Goal: Find contact information: Find contact information

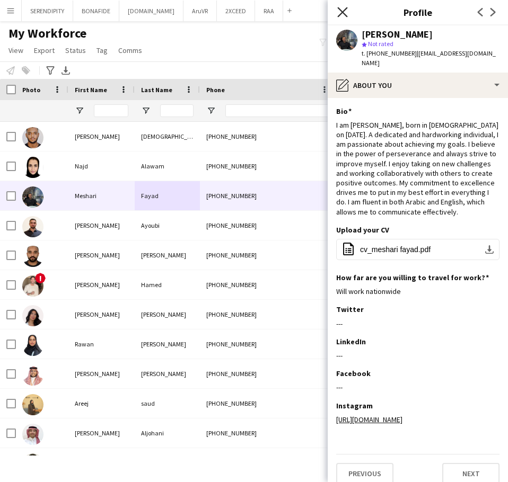
click at [340, 11] on icon "Close pop-in" at bounding box center [342, 12] width 10 height 10
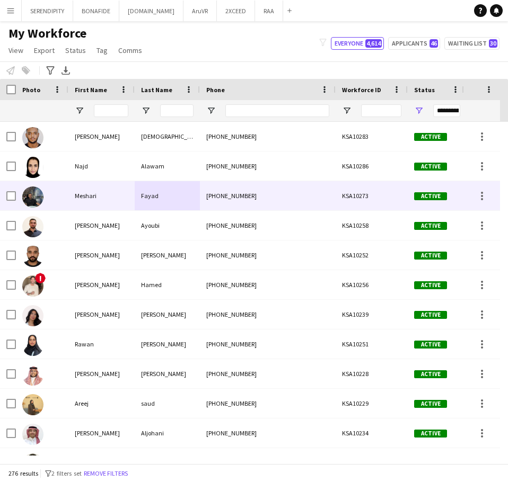
click at [283, 193] on div "[PHONE_NUMBER]" at bounding box center [268, 195] width 136 height 29
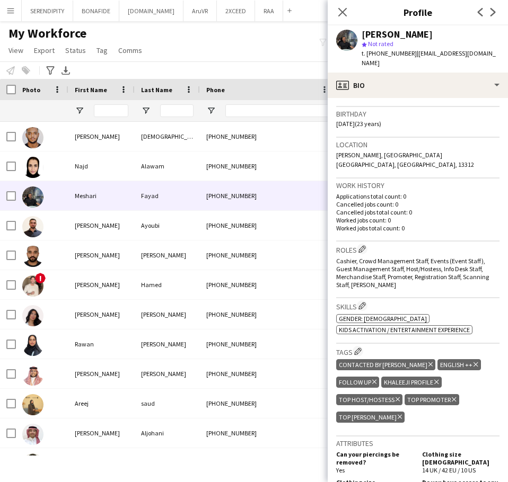
scroll to position [194, 0]
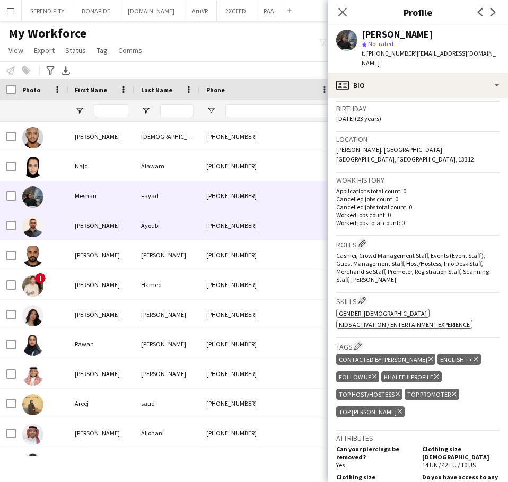
click at [252, 230] on div "[PHONE_NUMBER]" at bounding box center [268, 225] width 136 height 29
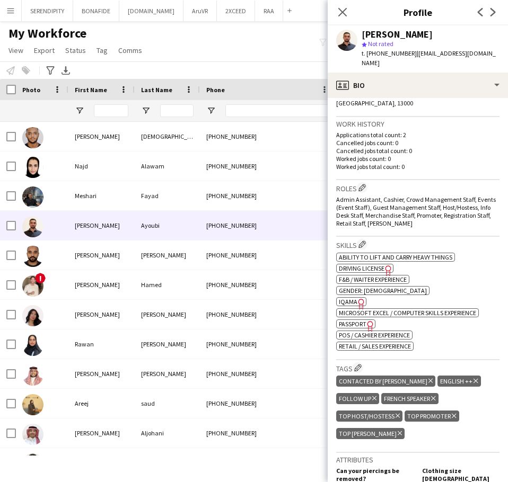
scroll to position [265, 0]
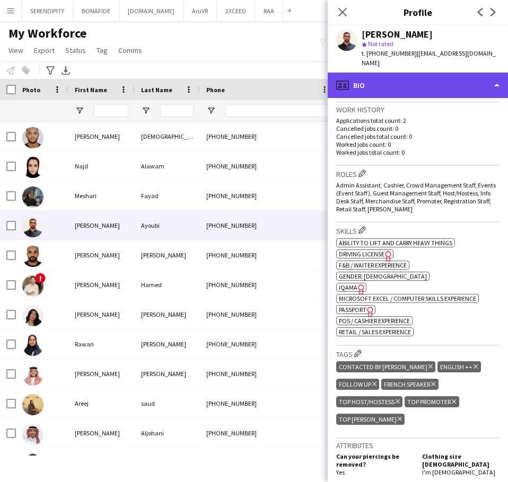
click at [451, 77] on div "profile Bio" at bounding box center [417, 85] width 180 height 25
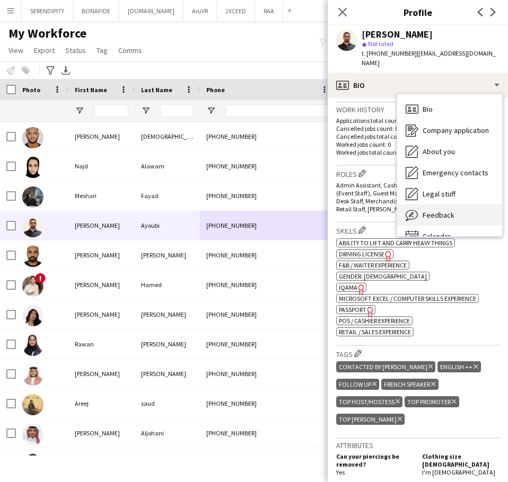
click at [467, 205] on div "Feedback Feedback" at bounding box center [449, 215] width 105 height 21
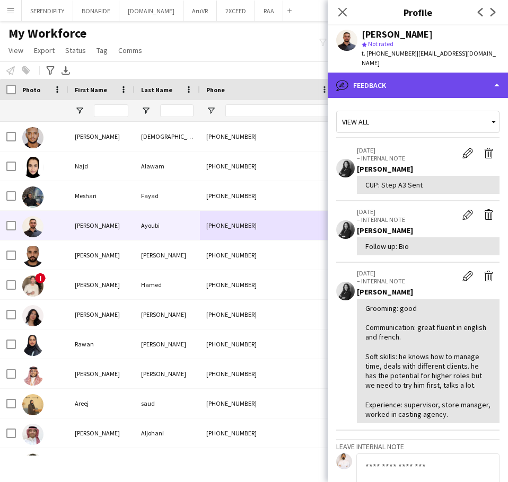
click at [453, 73] on div "bubble-pencil Feedback" at bounding box center [417, 85] width 180 height 25
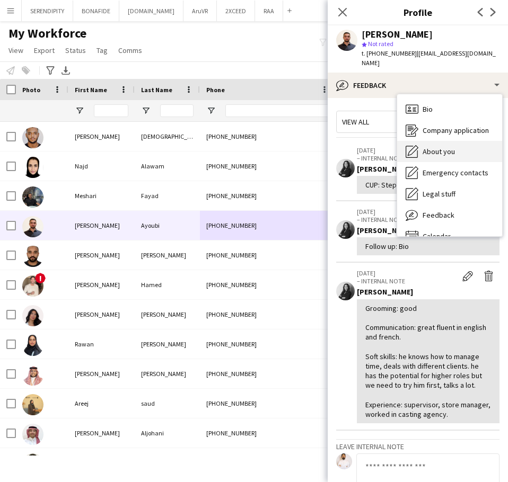
click at [470, 141] on div "About you About you" at bounding box center [449, 151] width 105 height 21
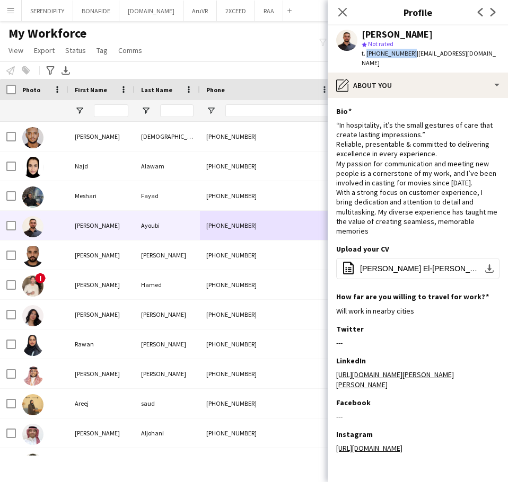
drag, startPoint x: 407, startPoint y: 54, endPoint x: 366, endPoint y: 53, distance: 41.9
click at [366, 53] on span "t. [PHONE_NUMBER]" at bounding box center [388, 53] width 55 height 8
copy span "[PHONE_NUMBER]"
click at [344, 12] on icon "Close pop-in" at bounding box center [342, 12] width 10 height 10
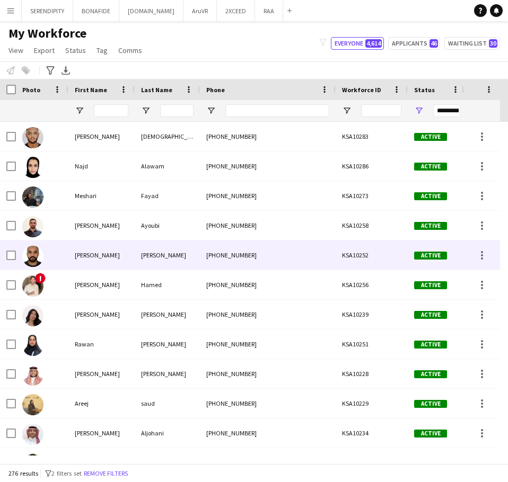
click at [290, 257] on div "[PHONE_NUMBER]" at bounding box center [268, 255] width 136 height 29
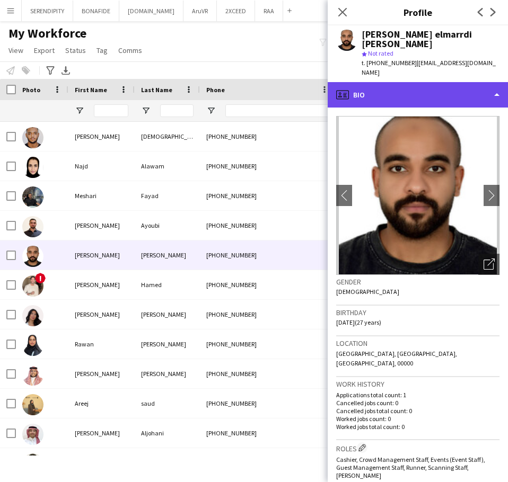
click at [424, 88] on div "profile Bio" at bounding box center [417, 94] width 180 height 25
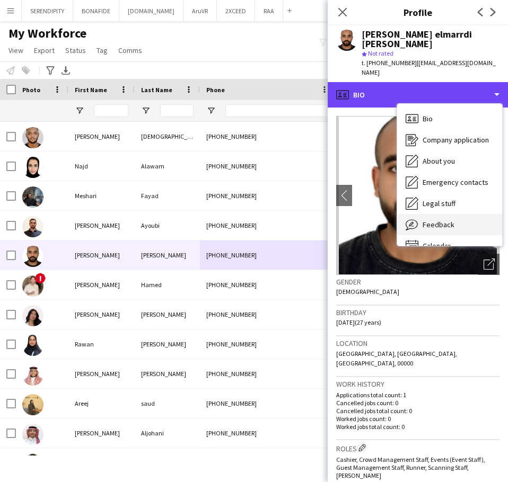
scroll to position [15, 0]
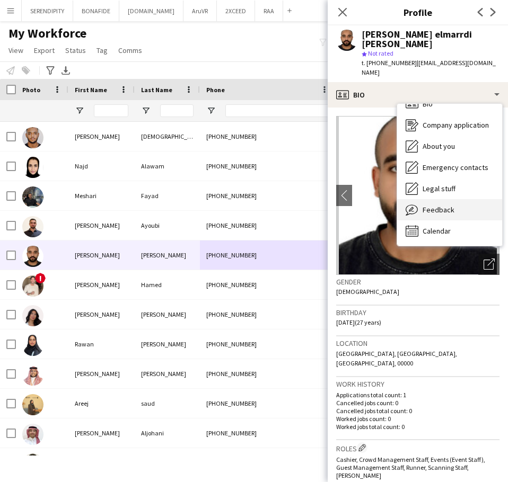
click at [464, 202] on div "Feedback Feedback" at bounding box center [449, 209] width 105 height 21
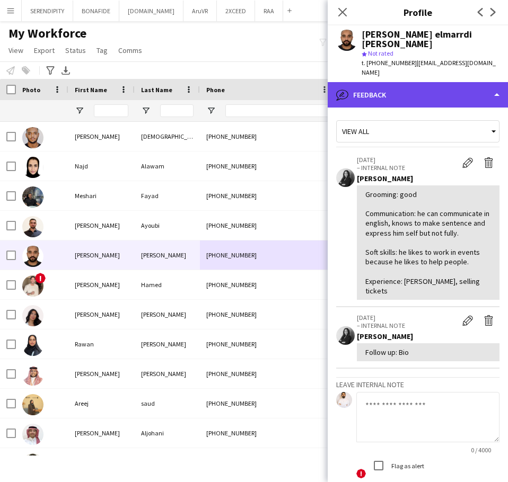
click at [441, 82] on div "bubble-pencil Feedback" at bounding box center [417, 94] width 180 height 25
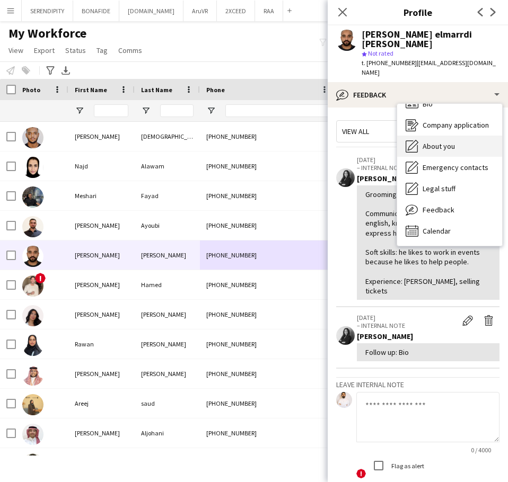
click at [464, 136] on div "About you About you" at bounding box center [449, 146] width 105 height 21
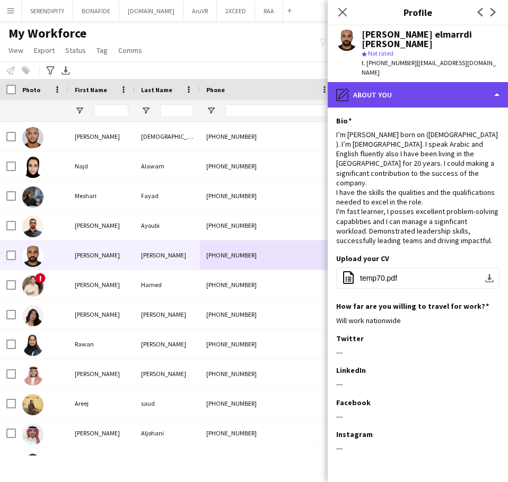
click at [402, 89] on div "pencil4 About you" at bounding box center [417, 94] width 180 height 25
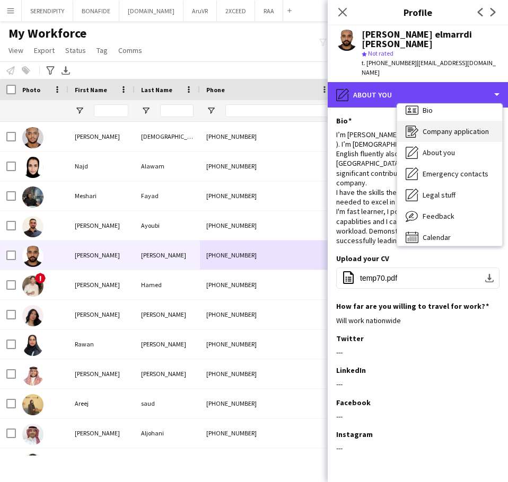
scroll to position [0, 0]
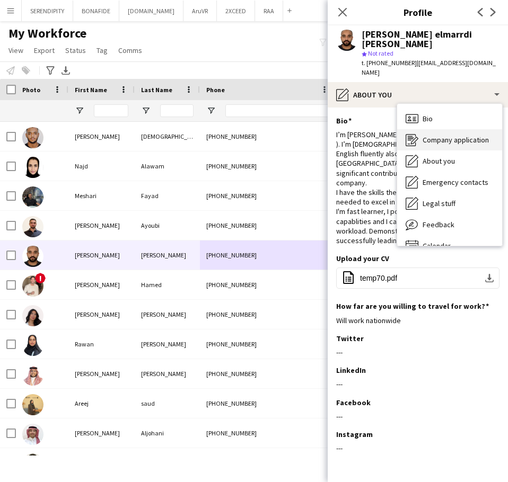
click at [436, 108] on div "Bio Bio" at bounding box center [449, 118] width 105 height 21
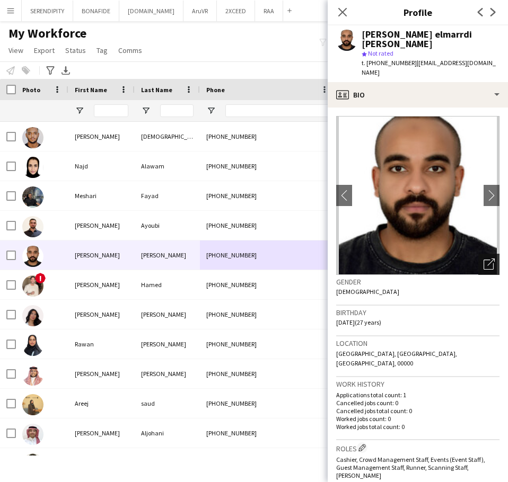
click at [486, 254] on div "Open photos pop-in" at bounding box center [488, 264] width 21 height 21
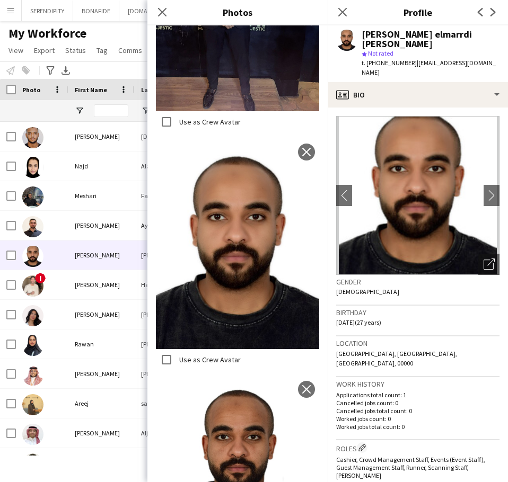
scroll to position [398, 0]
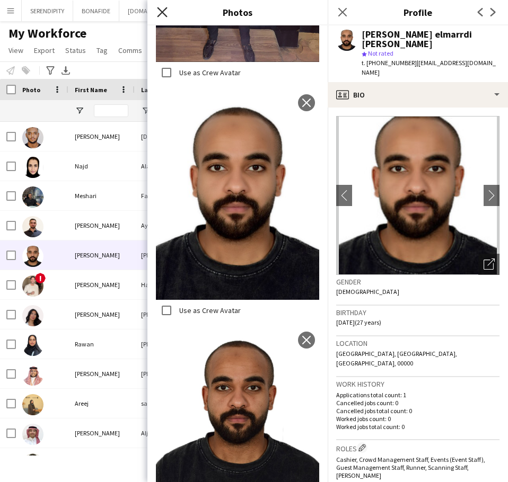
click at [165, 10] on icon at bounding box center [162, 12] width 10 height 10
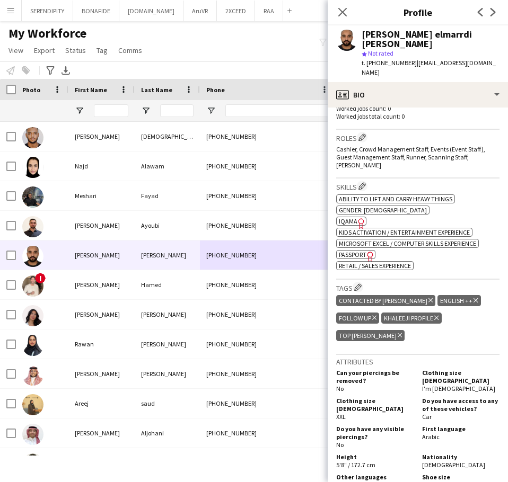
scroll to position [318, 0]
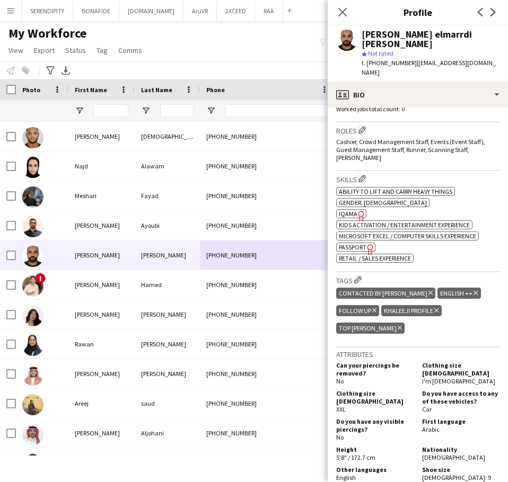
click at [372, 307] on icon "Delete tag" at bounding box center [374, 310] width 4 height 6
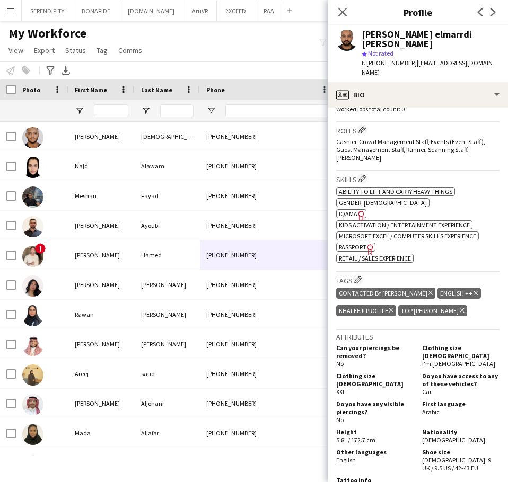
click at [428, 291] on icon at bounding box center [430, 293] width 4 height 4
click at [345, 11] on icon "Close pop-in" at bounding box center [342, 12] width 10 height 10
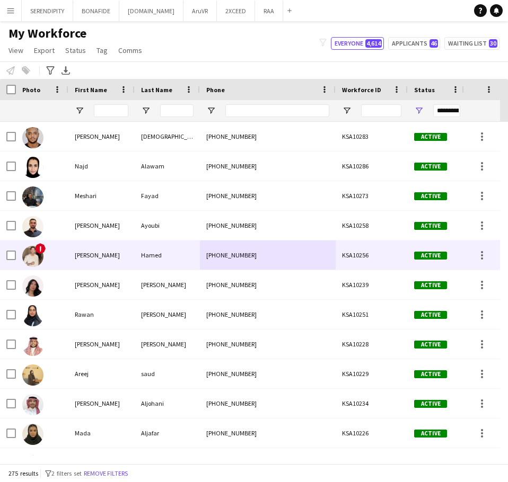
click at [154, 262] on div "Hamed" at bounding box center [167, 255] width 65 height 29
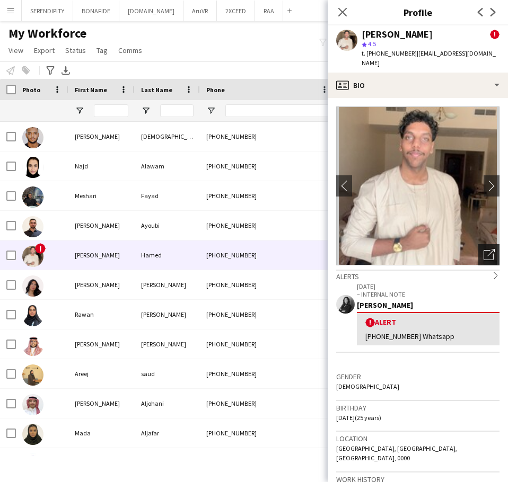
click at [487, 254] on icon at bounding box center [490, 252] width 7 height 7
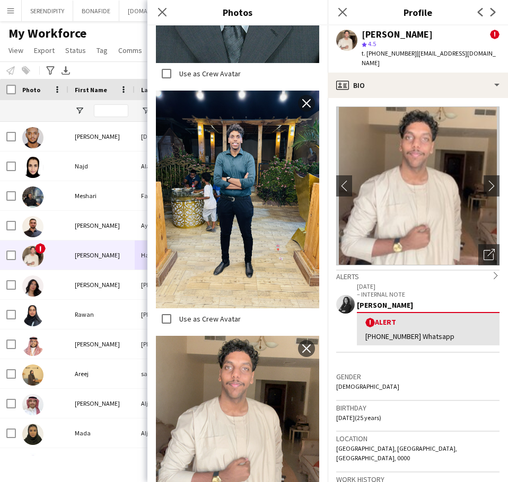
scroll to position [418, 0]
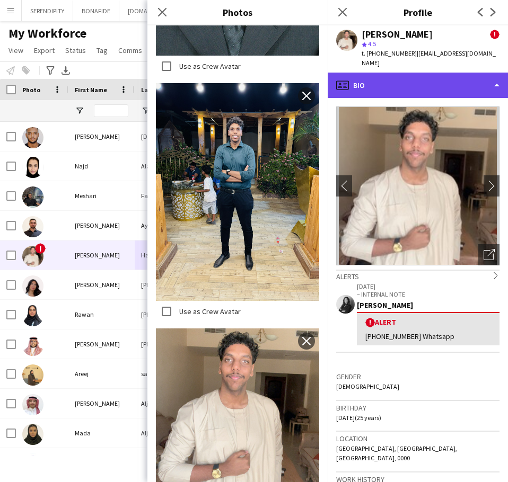
click at [431, 84] on div "profile Bio" at bounding box center [417, 85] width 180 height 25
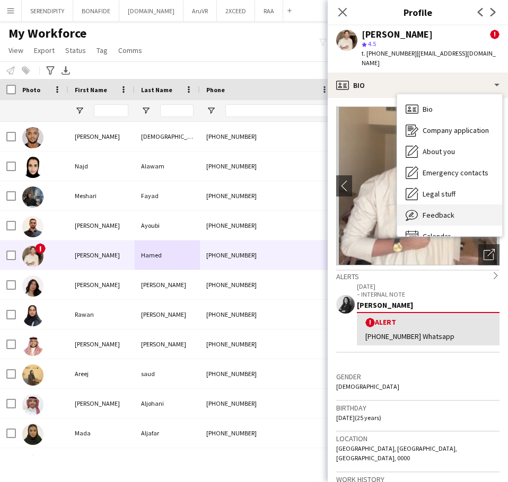
click at [468, 215] on div "Feedback Feedback" at bounding box center [449, 215] width 105 height 21
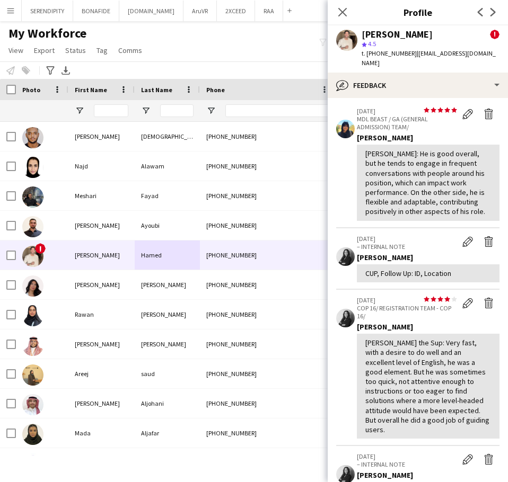
scroll to position [141, 0]
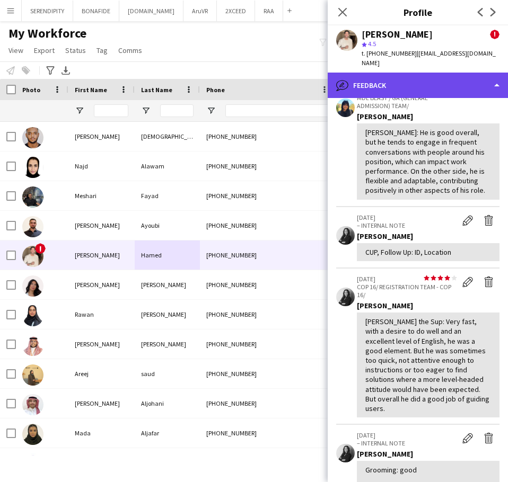
click at [429, 85] on div "bubble-pencil Feedback" at bounding box center [417, 85] width 180 height 25
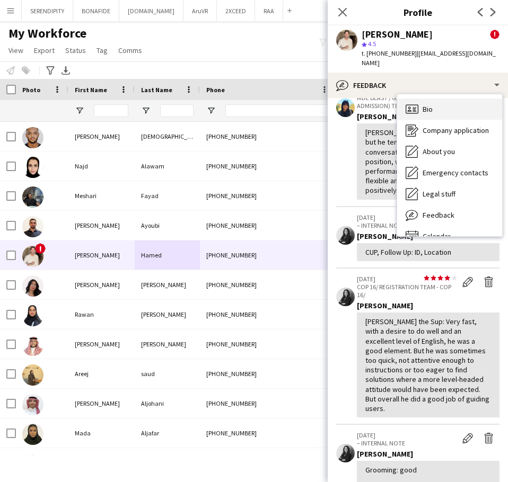
click at [439, 114] on div "Bio Bio" at bounding box center [449, 109] width 105 height 21
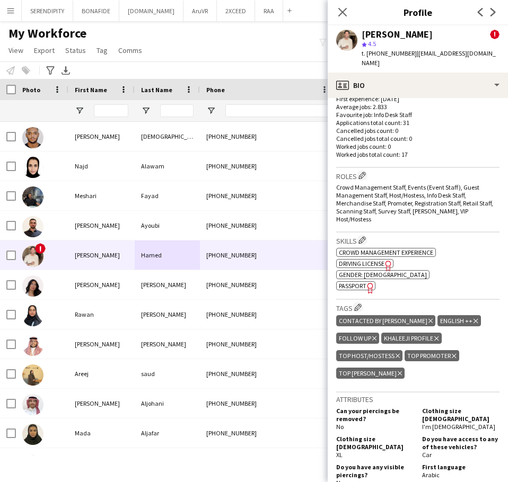
scroll to position [406, 0]
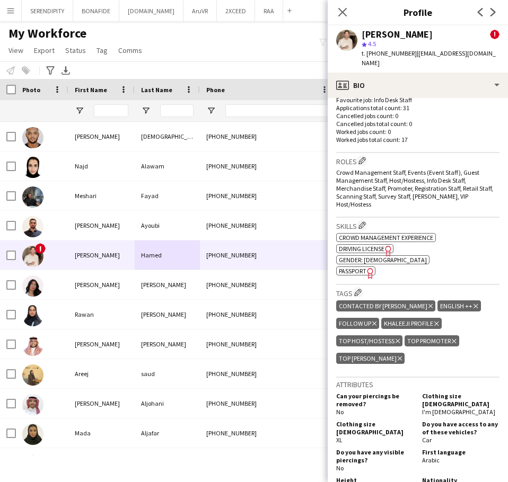
click at [428, 303] on icon "Delete tag" at bounding box center [430, 306] width 4 height 6
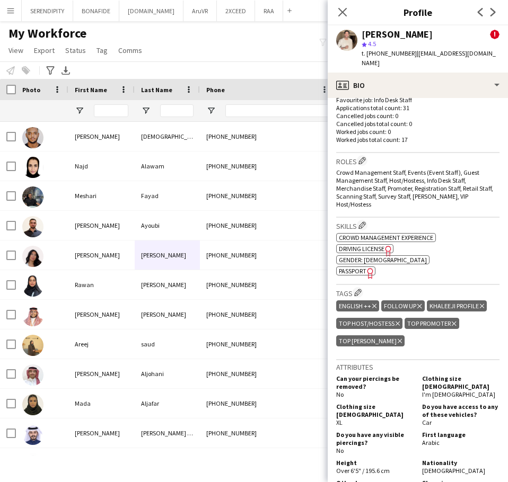
click at [418, 303] on icon "Delete tag" at bounding box center [419, 306] width 4 height 6
click at [345, 12] on icon "Close pop-in" at bounding box center [342, 12] width 10 height 10
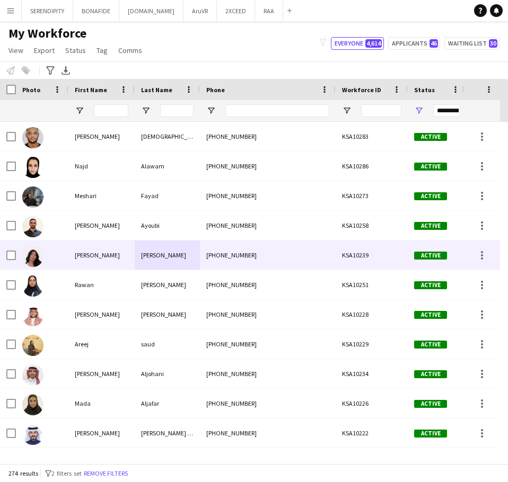
click at [94, 259] on div "[PERSON_NAME]" at bounding box center [101, 255] width 66 height 29
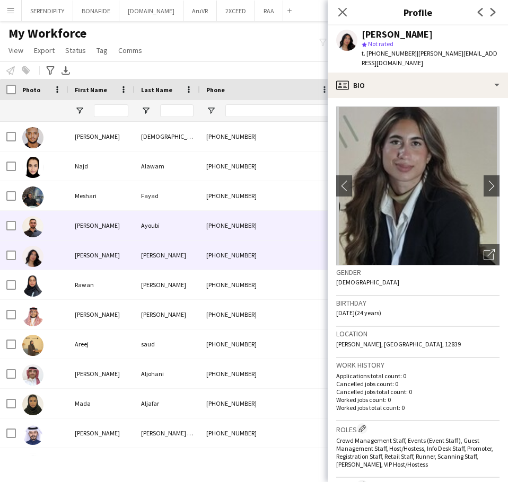
click at [106, 228] on div "[PERSON_NAME]" at bounding box center [101, 225] width 66 height 29
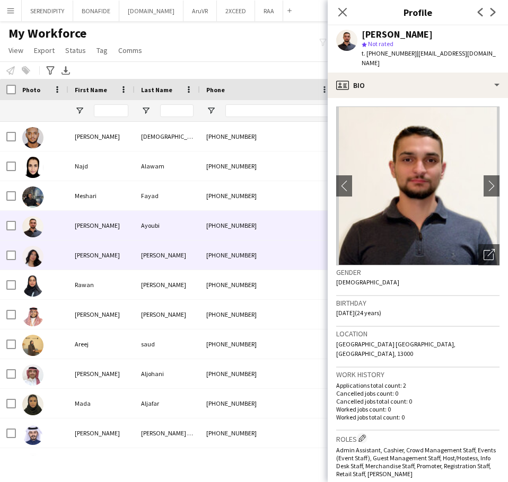
click at [114, 263] on div "[PERSON_NAME]" at bounding box center [101, 255] width 66 height 29
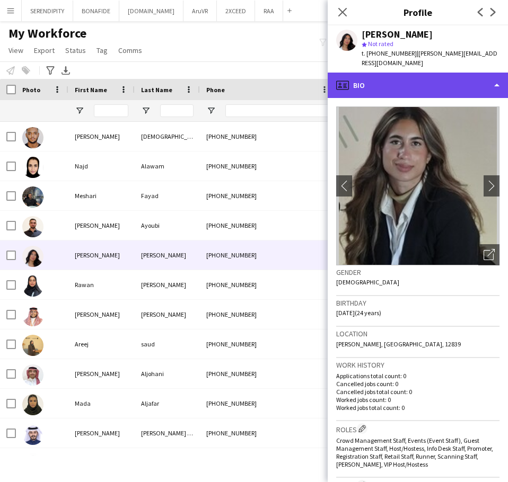
click at [426, 73] on div "profile Bio" at bounding box center [417, 85] width 180 height 25
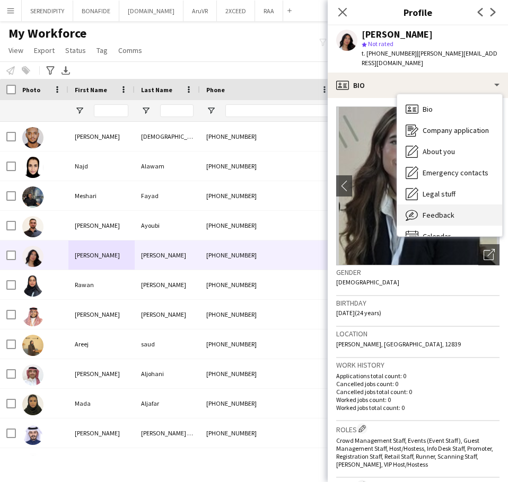
click at [470, 205] on div "Feedback Feedback" at bounding box center [449, 215] width 105 height 21
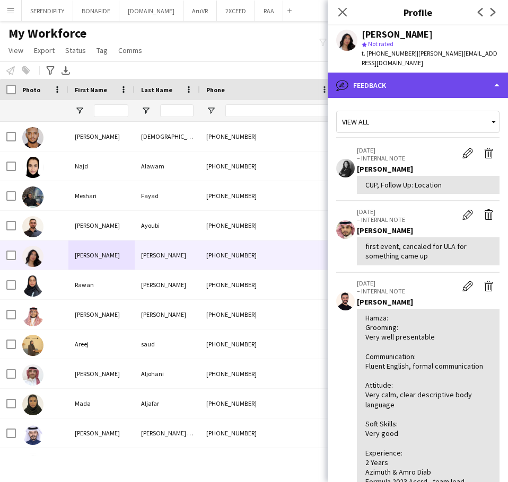
click at [443, 74] on div "bubble-pencil Feedback" at bounding box center [417, 85] width 180 height 25
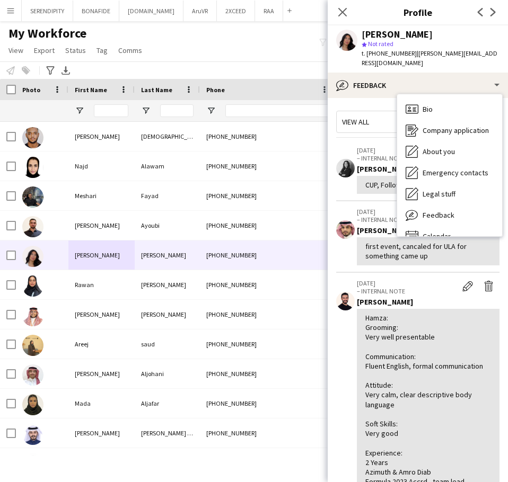
click at [379, 190] on app-crew-profile-feedback-item "[DATE] – INTERNAL NOTE Edit internal note Delete internal note [PERSON_NAME] CU…" at bounding box center [417, 170] width 163 height 61
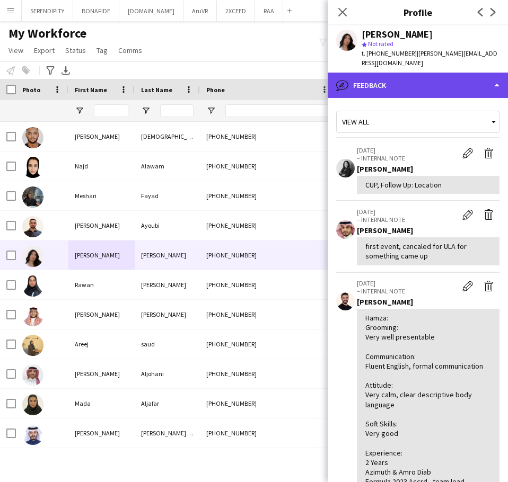
click at [456, 81] on div "bubble-pencil Feedback" at bounding box center [417, 85] width 180 height 25
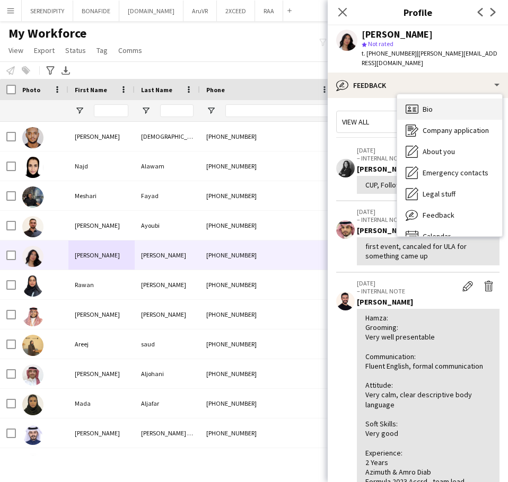
click at [460, 102] on div "Bio Bio" at bounding box center [449, 109] width 105 height 21
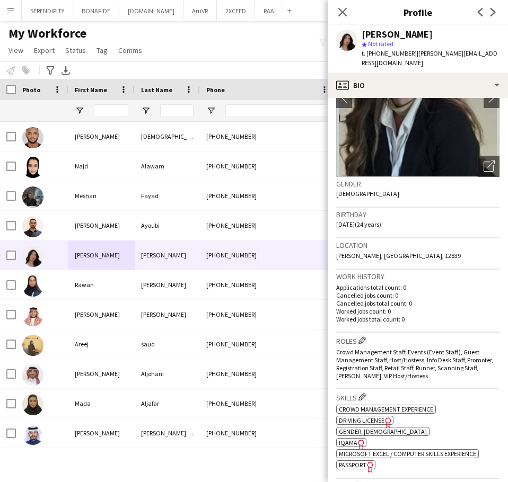
scroll to position [106, 0]
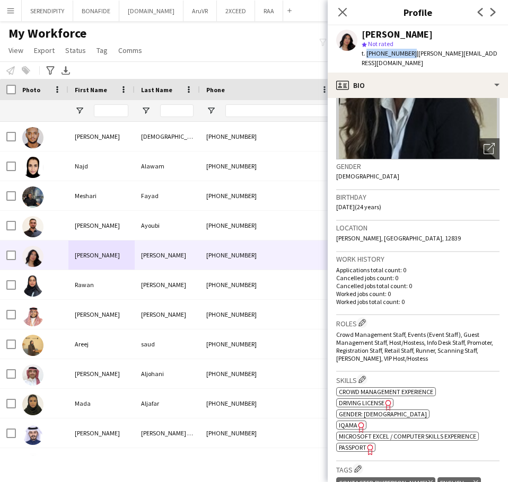
drag, startPoint x: 406, startPoint y: 52, endPoint x: 366, endPoint y: 56, distance: 40.9
click at [366, 56] on span "t. [PHONE_NUMBER]" at bounding box center [388, 53] width 55 height 8
copy span "[PHONE_NUMBER]"
click at [387, 55] on span "t. [PHONE_NUMBER]" at bounding box center [388, 53] width 55 height 8
drag, startPoint x: 407, startPoint y: 55, endPoint x: 365, endPoint y: 52, distance: 42.4
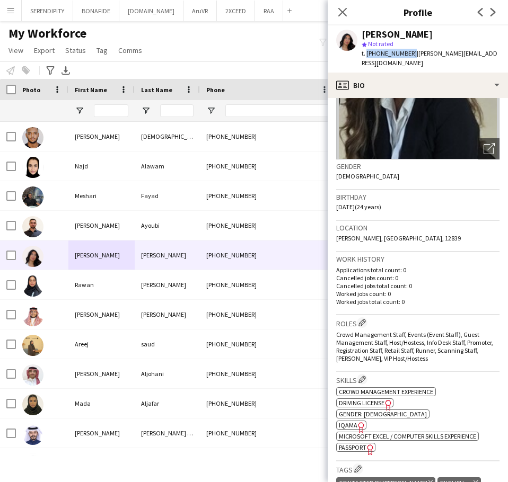
click at [365, 52] on span "t. [PHONE_NUMBER]" at bounding box center [388, 53] width 55 height 8
copy span "[PHONE_NUMBER]"
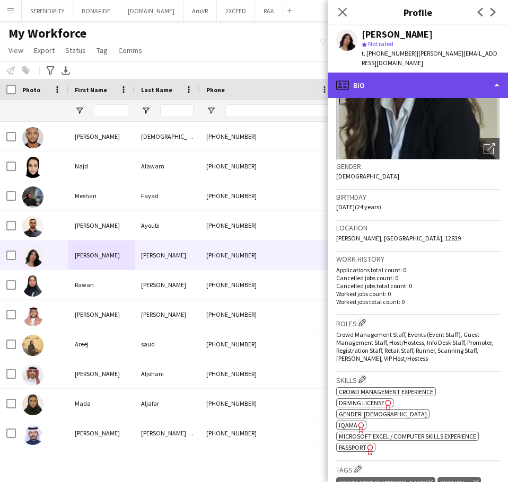
click at [447, 76] on div "profile Bio" at bounding box center [417, 85] width 180 height 25
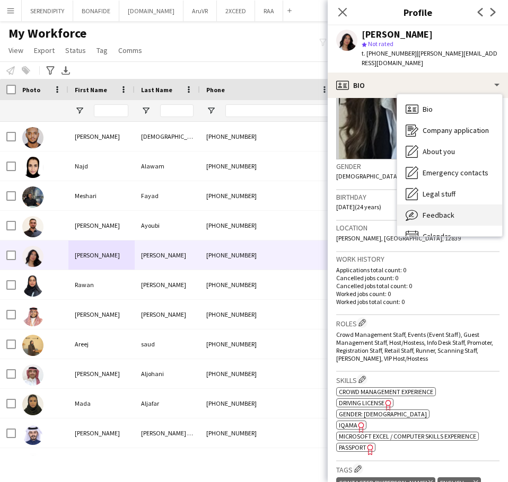
click at [465, 205] on div "Feedback Feedback" at bounding box center [449, 215] width 105 height 21
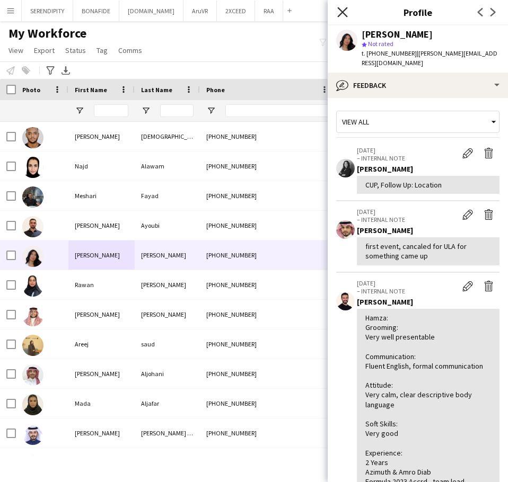
click at [343, 14] on icon at bounding box center [342, 12] width 10 height 10
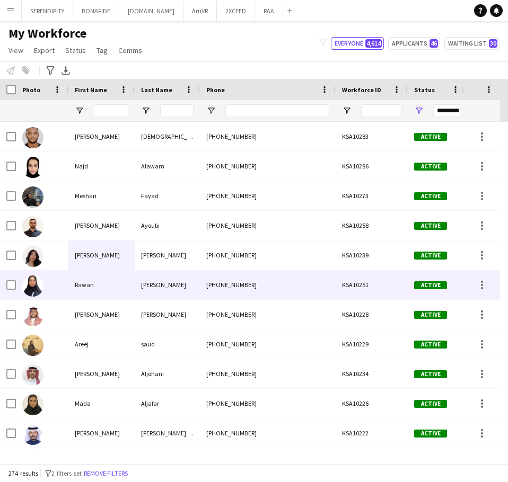
click at [100, 285] on div "Rawan" at bounding box center [101, 284] width 66 height 29
